Goal: Task Accomplishment & Management: Use online tool/utility

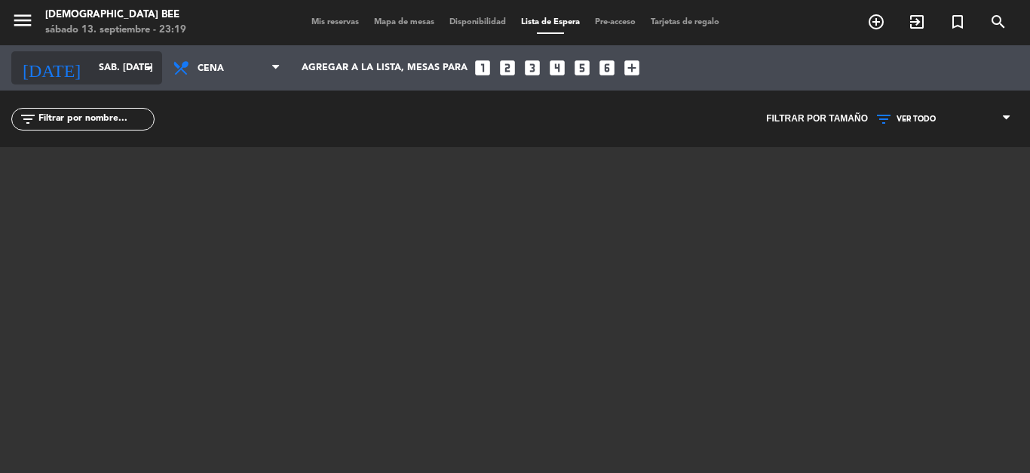
click at [124, 51] on div "[DATE] sáb. [DATE] arrow_drop_down" at bounding box center [86, 67] width 151 height 33
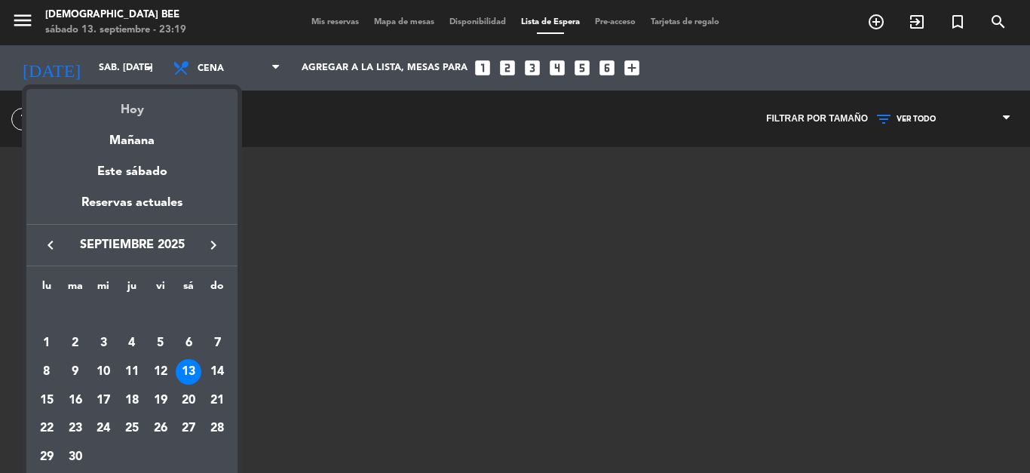
click at [136, 116] on div "Hoy" at bounding box center [131, 104] width 211 height 31
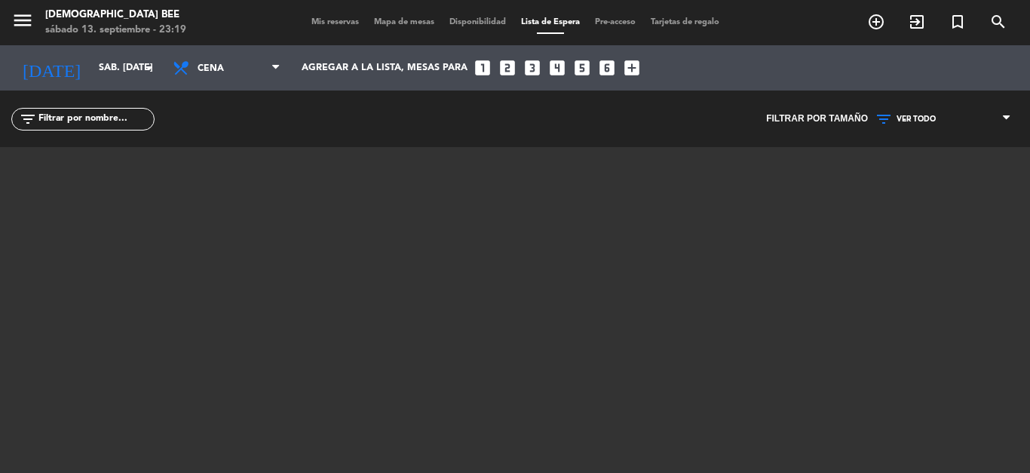
click at [364, 252] on div at bounding box center [515, 335] width 904 height 377
click at [356, 254] on div at bounding box center [515, 335] width 904 height 377
click at [1008, 120] on icon at bounding box center [1005, 118] width 7 height 12
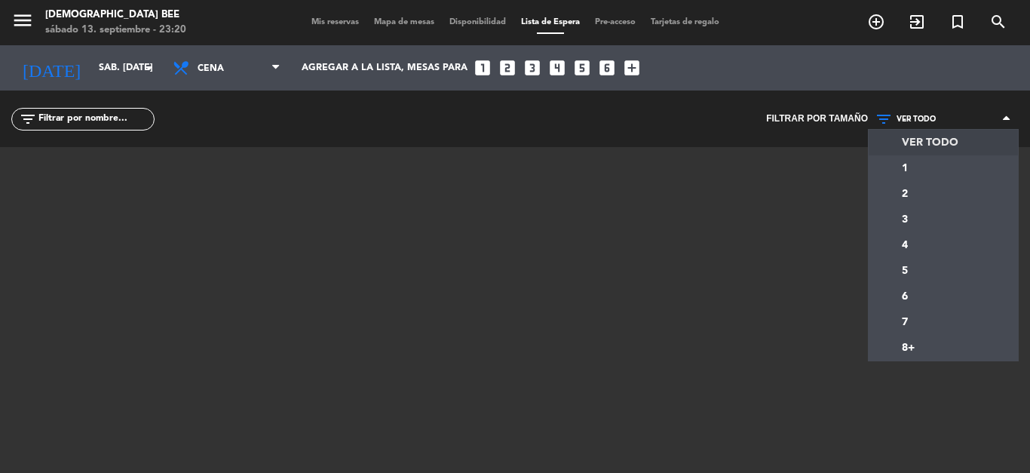
click at [1008, 120] on icon at bounding box center [1005, 118] width 7 height 12
